Goal: Transaction & Acquisition: Book appointment/travel/reservation

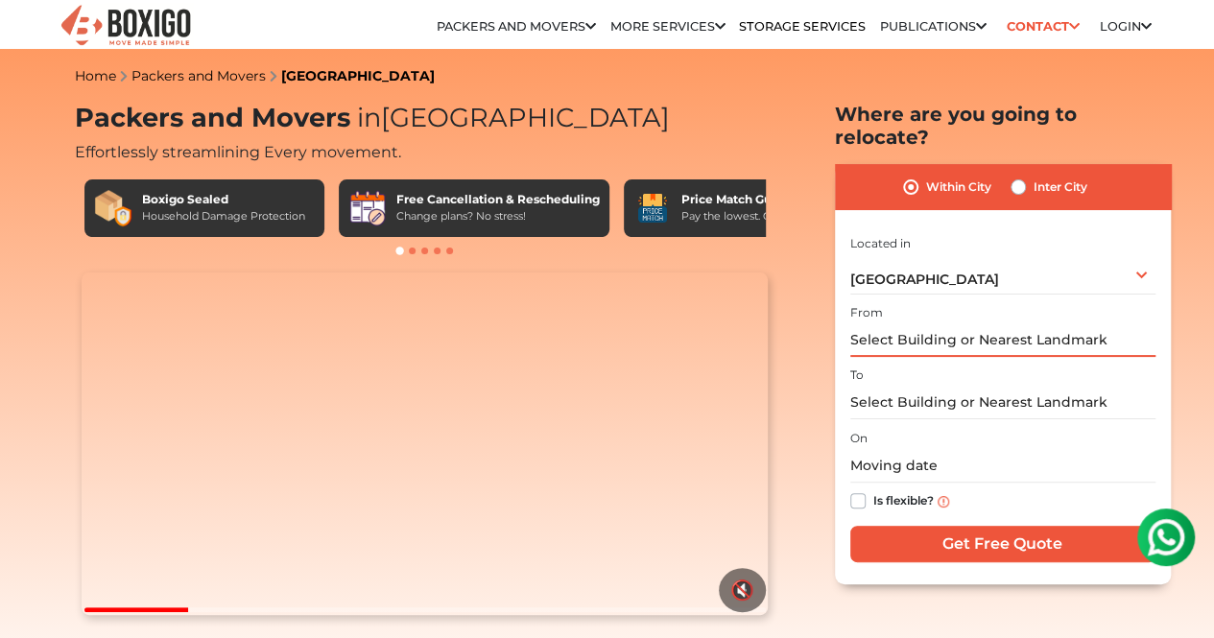
click at [913, 338] on input "text" at bounding box center [1002, 340] width 305 height 34
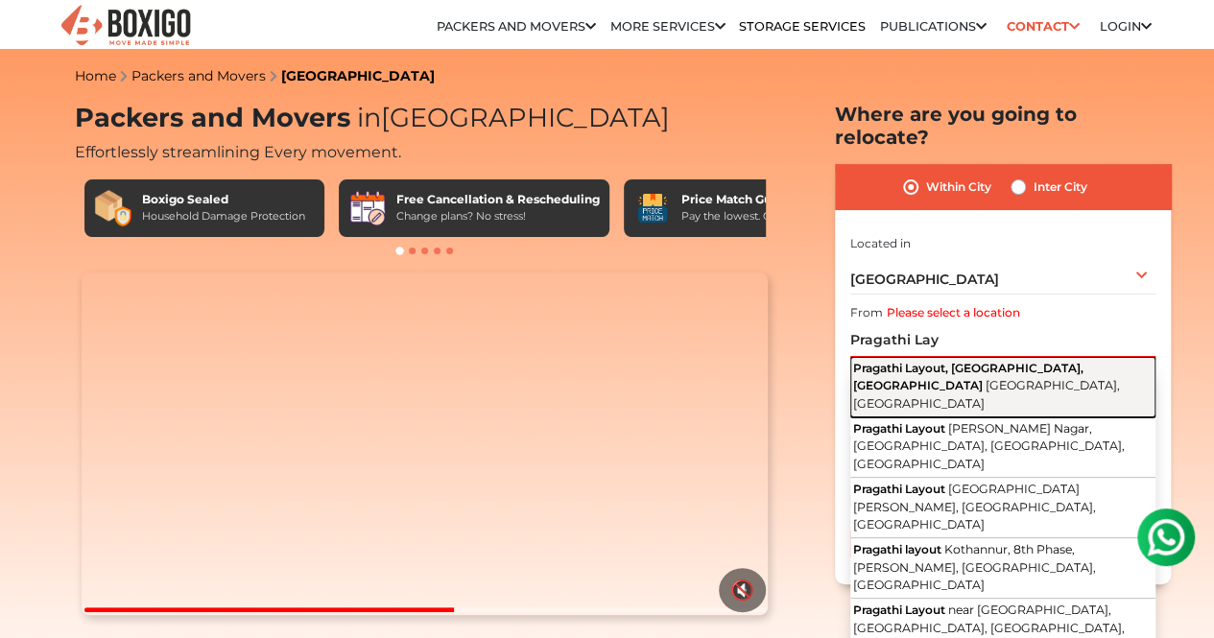
click at [932, 362] on button "Pragathi Layout, [GEOGRAPHIC_DATA], [GEOGRAPHIC_DATA] [GEOGRAPHIC_DATA], [GEOGR…" at bounding box center [1002, 387] width 305 height 60
type input "Pragathi Layout, [GEOGRAPHIC_DATA], [GEOGRAPHIC_DATA], [GEOGRAPHIC_DATA], [GEOG…"
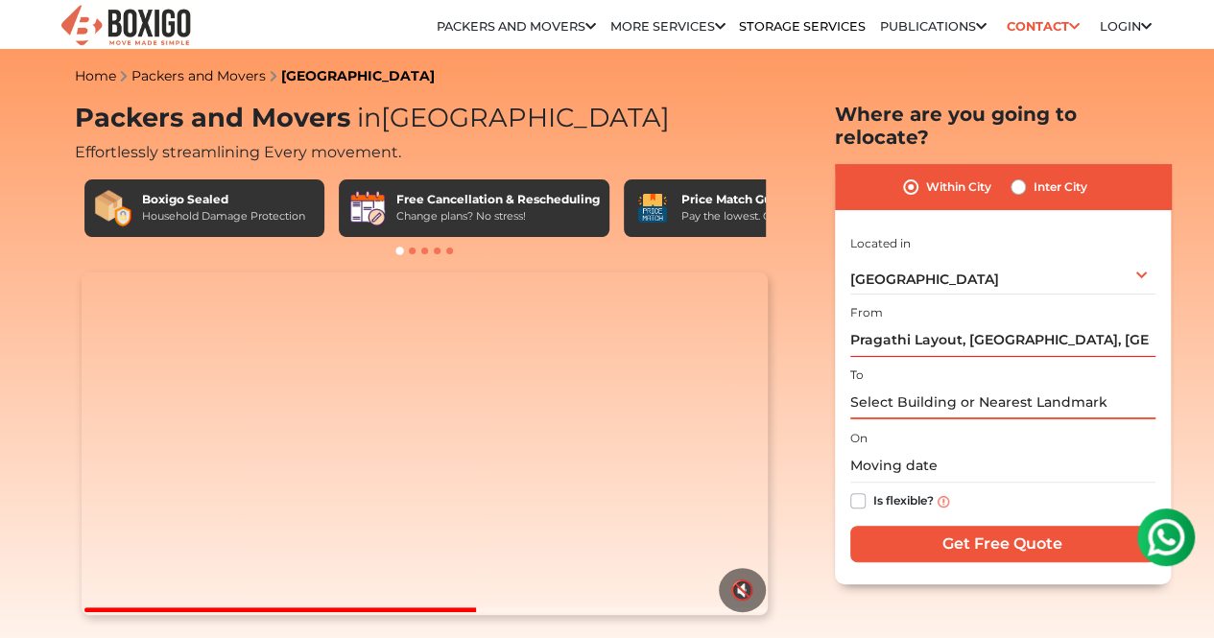
click at [917, 386] on input "text" at bounding box center [1002, 403] width 305 height 34
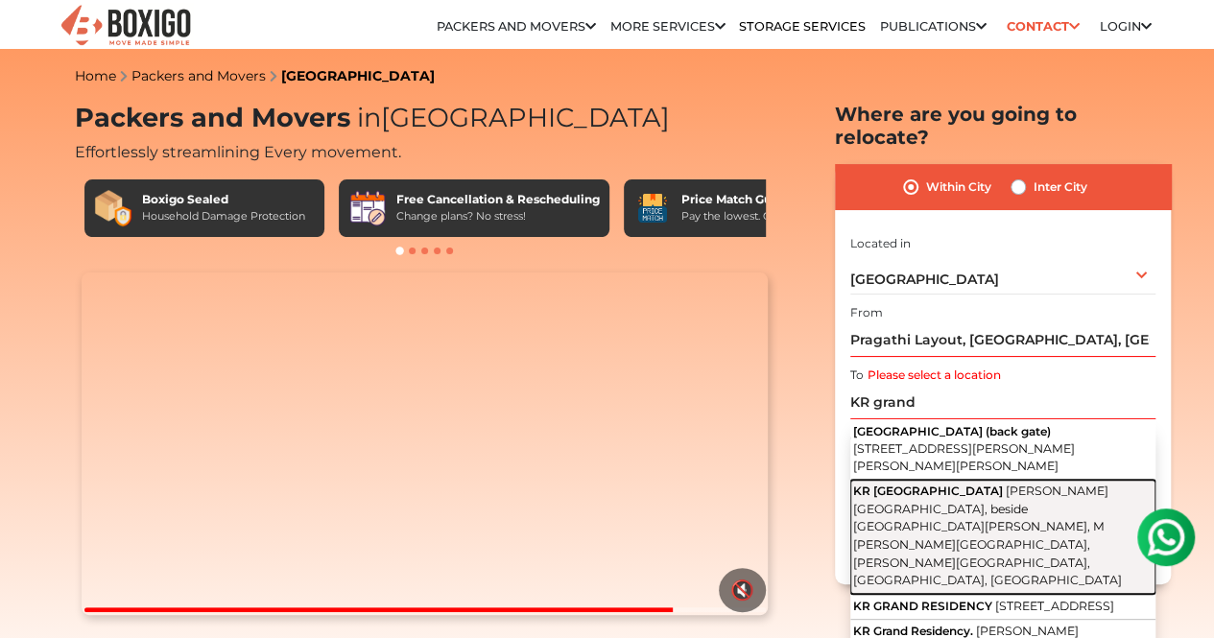
click at [908, 531] on span "[PERSON_NAME][GEOGRAPHIC_DATA], beside [GEOGRAPHIC_DATA][PERSON_NAME], M [PERSO…" at bounding box center [987, 536] width 269 height 104
type input "[GEOGRAPHIC_DATA], [PERSON_NAME][GEOGRAPHIC_DATA], beside [GEOGRAPHIC_DATA][PER…"
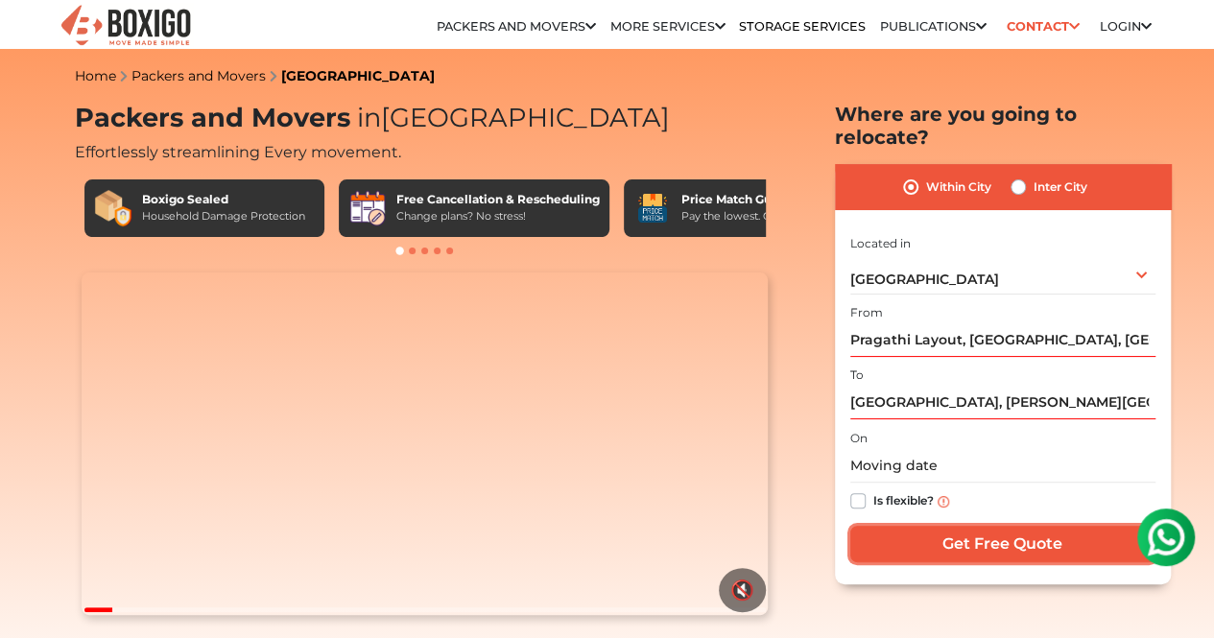
click at [912, 526] on input "Get Free Quote" at bounding box center [1002, 544] width 305 height 36
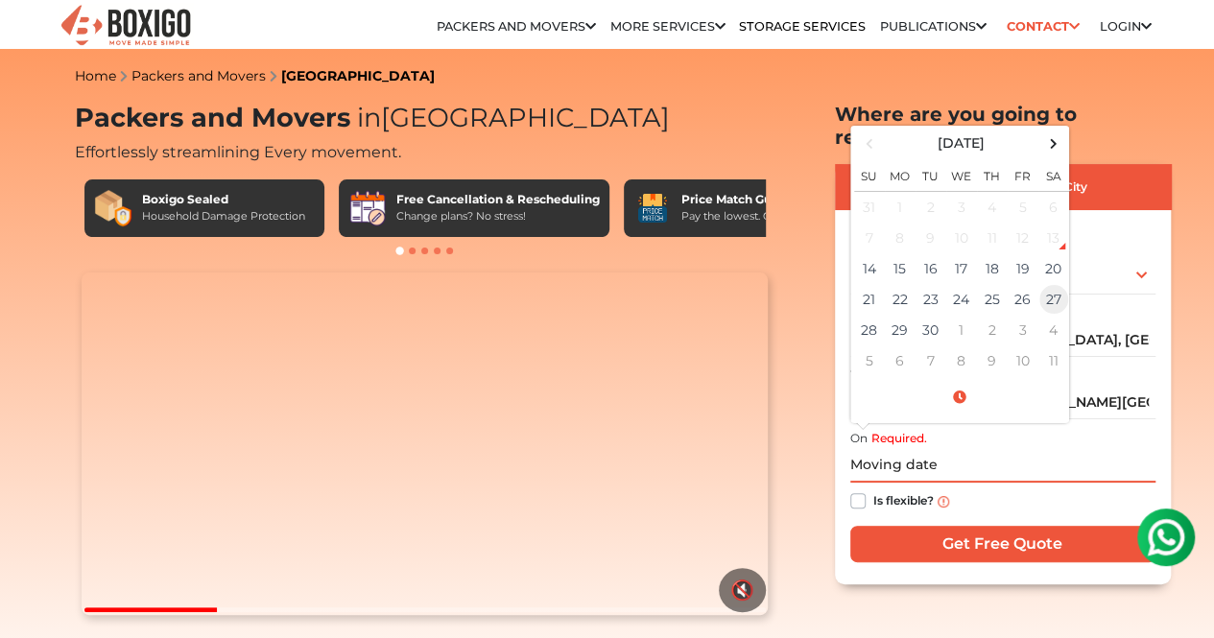
click at [1054, 285] on td "27" at bounding box center [1053, 299] width 31 height 31
type input "09/27/2025 12:00 AM"
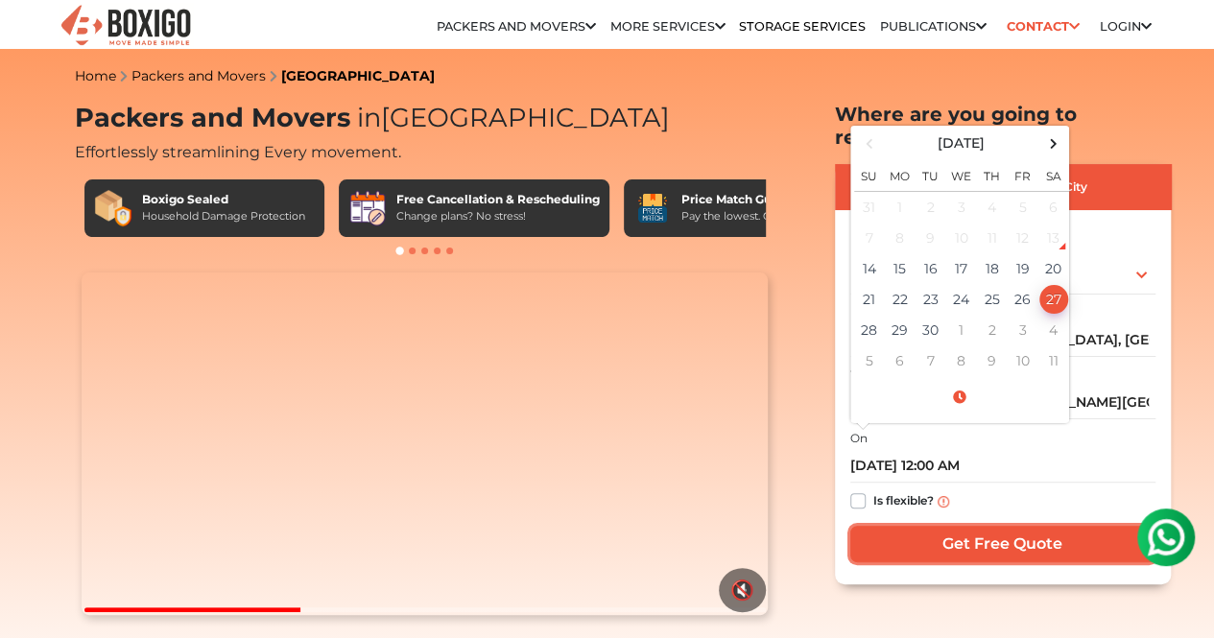
click at [919, 533] on input "Get Free Quote" at bounding box center [1002, 544] width 305 height 36
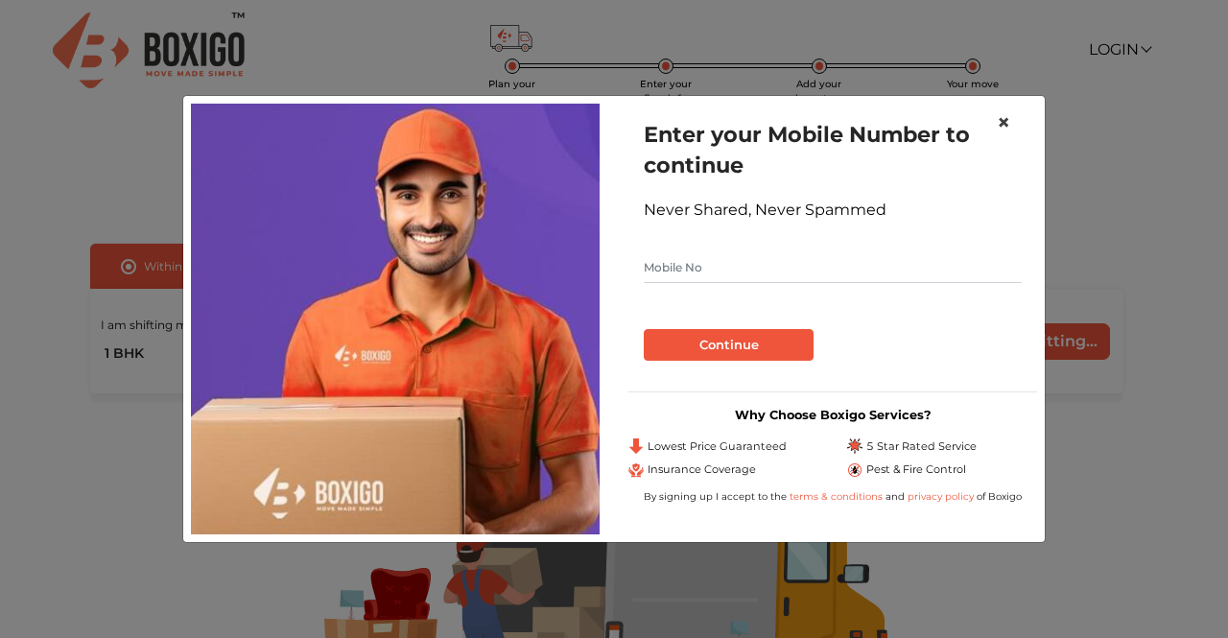
click at [1006, 125] on span "×" at bounding box center [1003, 122] width 13 height 28
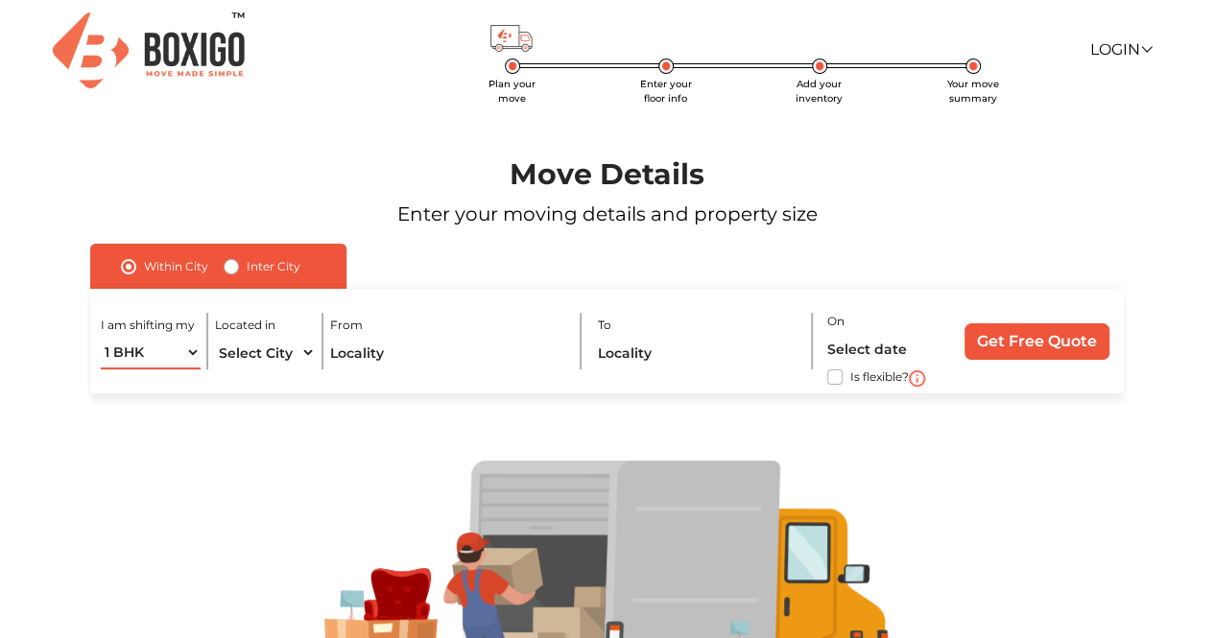
click at [181, 347] on select "1 BHK 2 BHK 3 BHK 3 + BHK FEW ITEMS" at bounding box center [151, 353] width 100 height 34
click at [269, 444] on div at bounding box center [608, 589] width 1146 height 393
